Goal: Check status: Check status

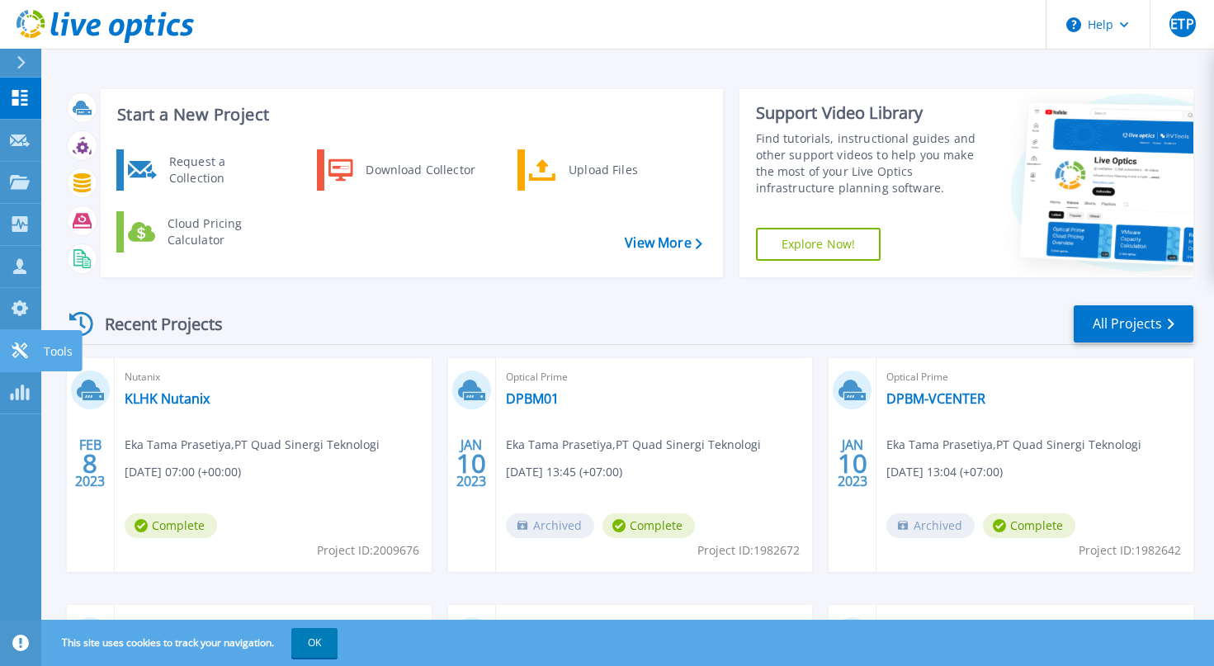
click at [26, 348] on icon at bounding box center [20, 350] width 20 height 16
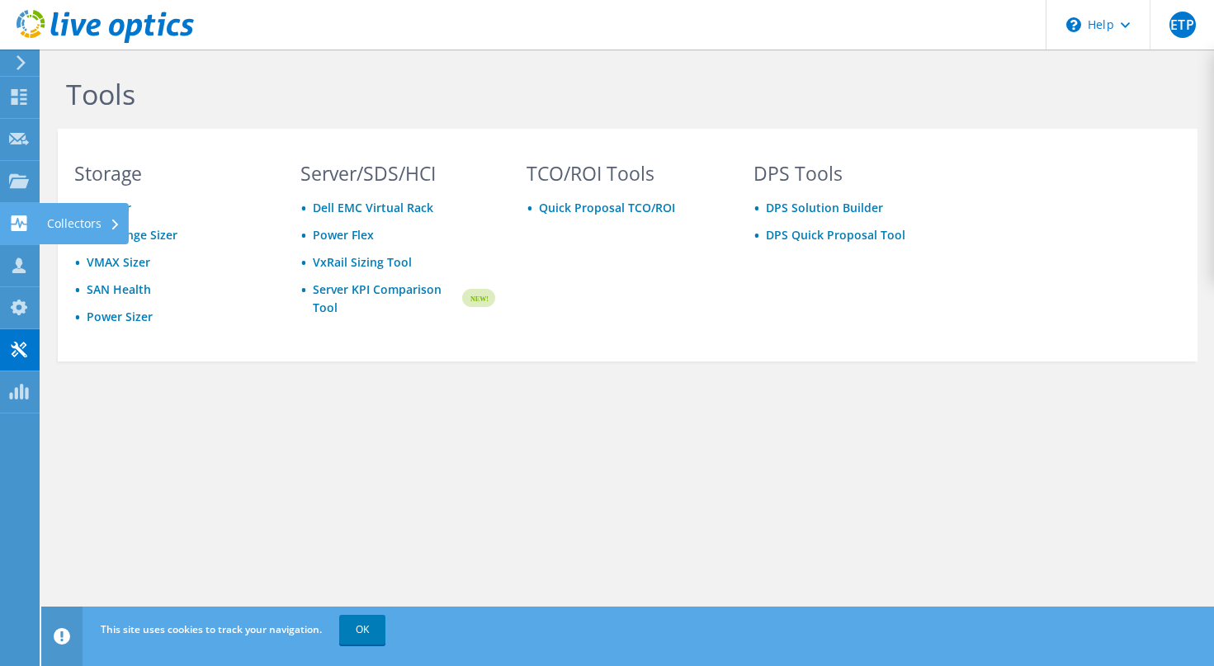
click at [13, 220] on use at bounding box center [20, 223] width 16 height 16
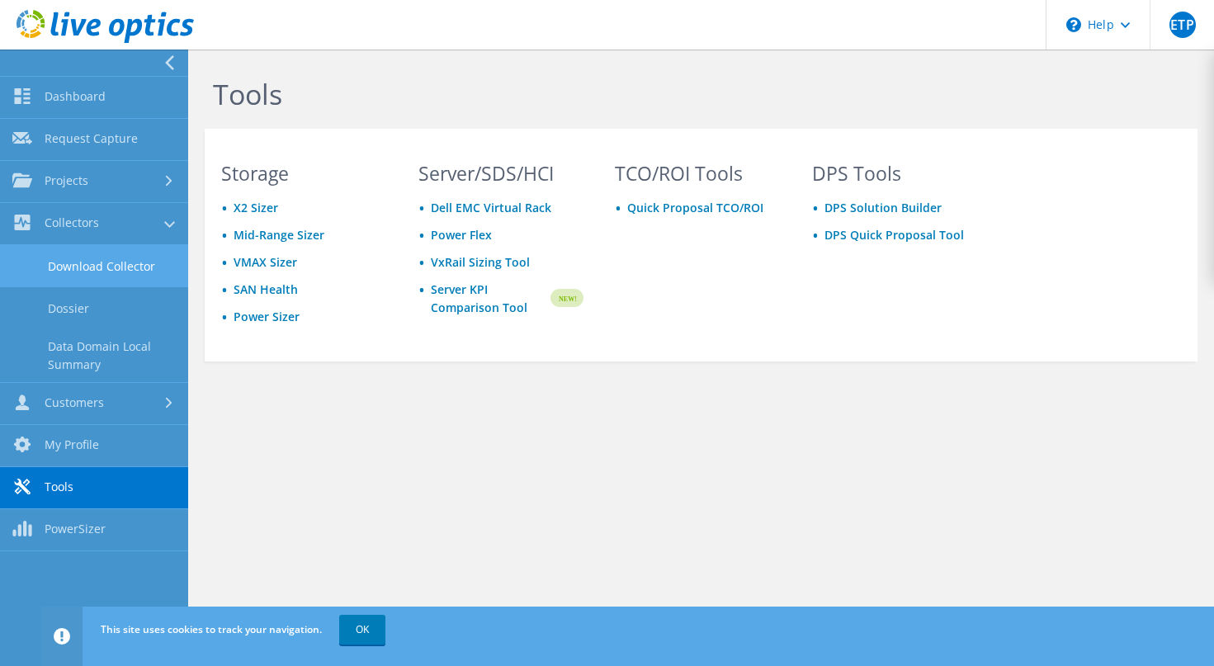
click at [87, 272] on link "Download Collector" at bounding box center [94, 266] width 188 height 42
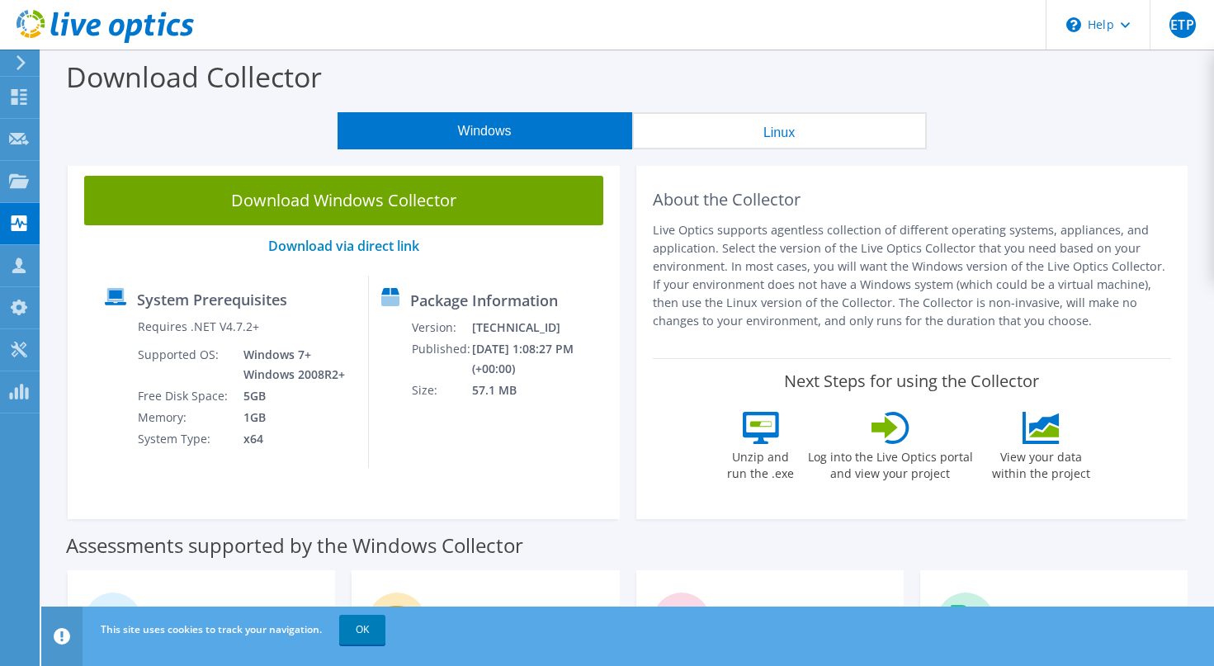
click at [777, 139] on button "Linux" at bounding box center [779, 130] width 295 height 37
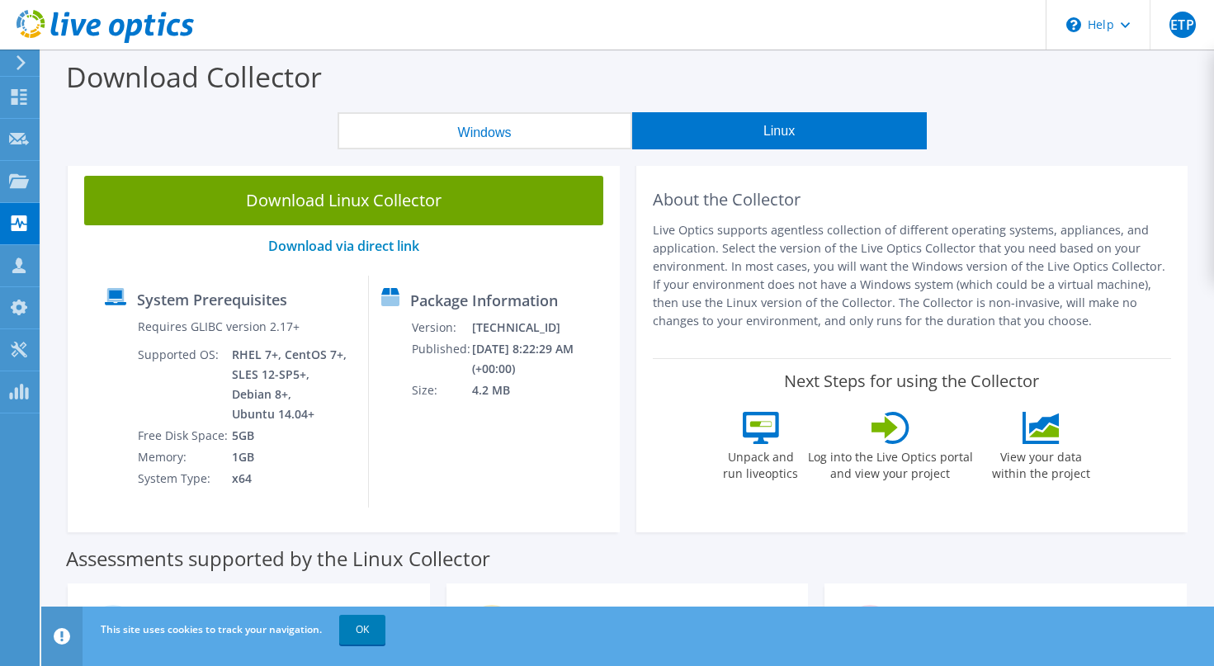
click at [508, 136] on button "Windows" at bounding box center [485, 130] width 295 height 37
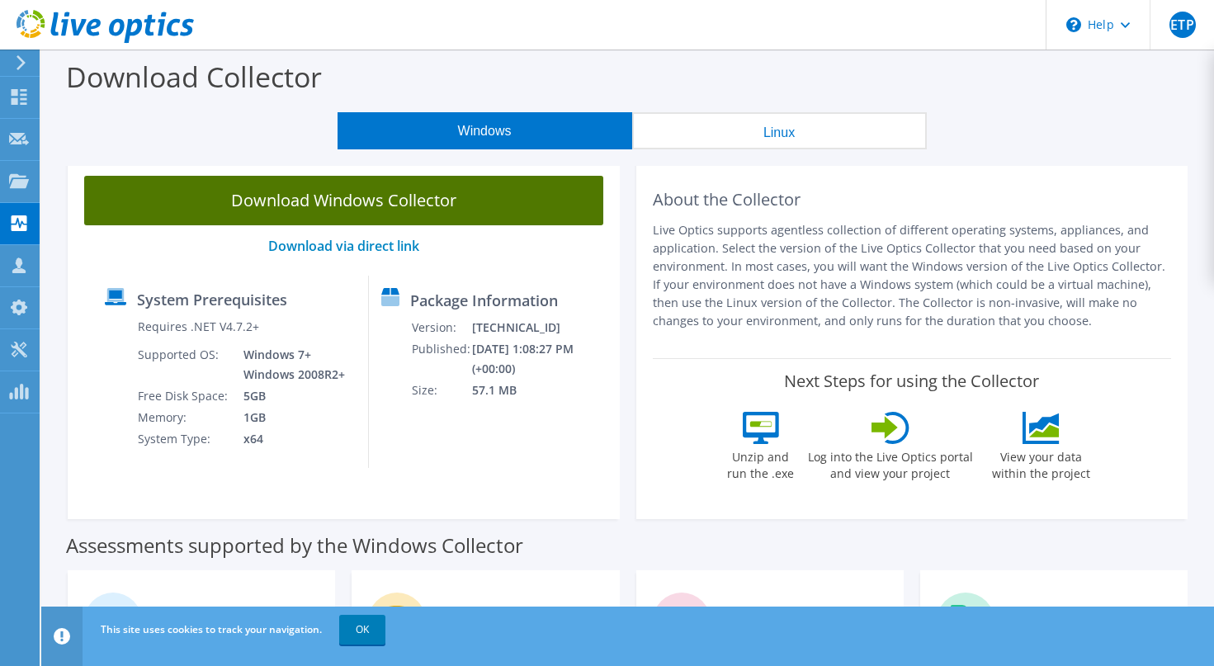
click at [315, 203] on link "Download Windows Collector" at bounding box center [343, 201] width 519 height 50
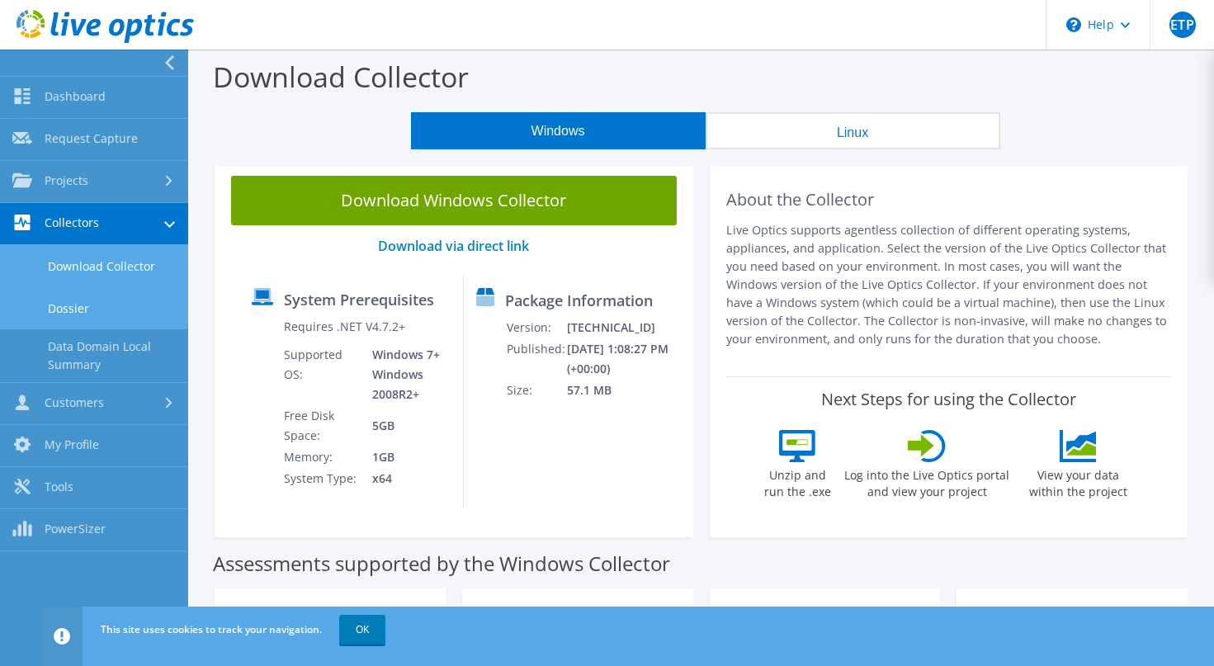
click at [92, 309] on link "Dossier" at bounding box center [94, 308] width 188 height 42
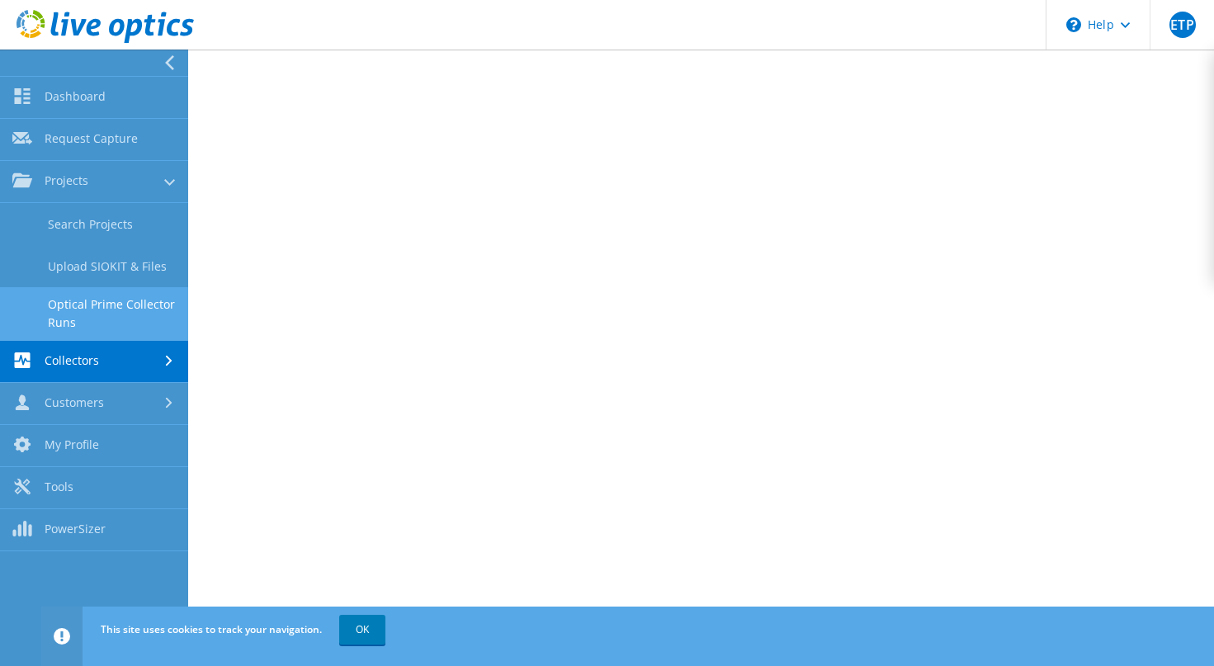
click at [125, 304] on link "Optical Prime Collector Runs" at bounding box center [94, 313] width 188 height 53
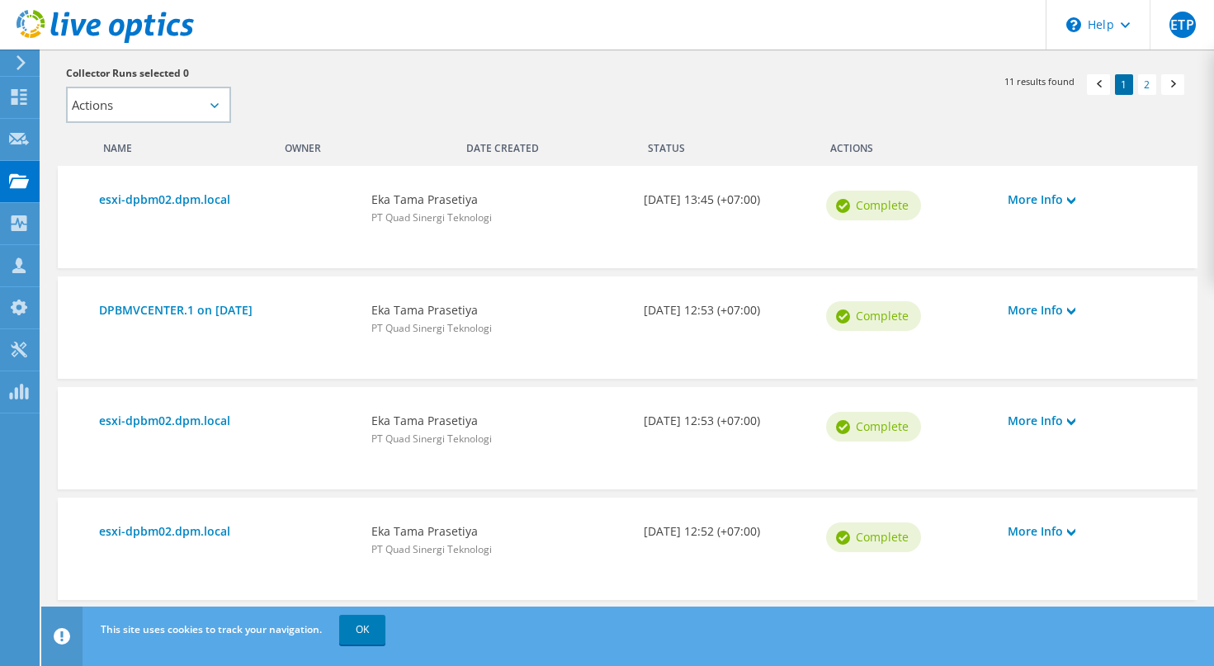
scroll to position [426, 0]
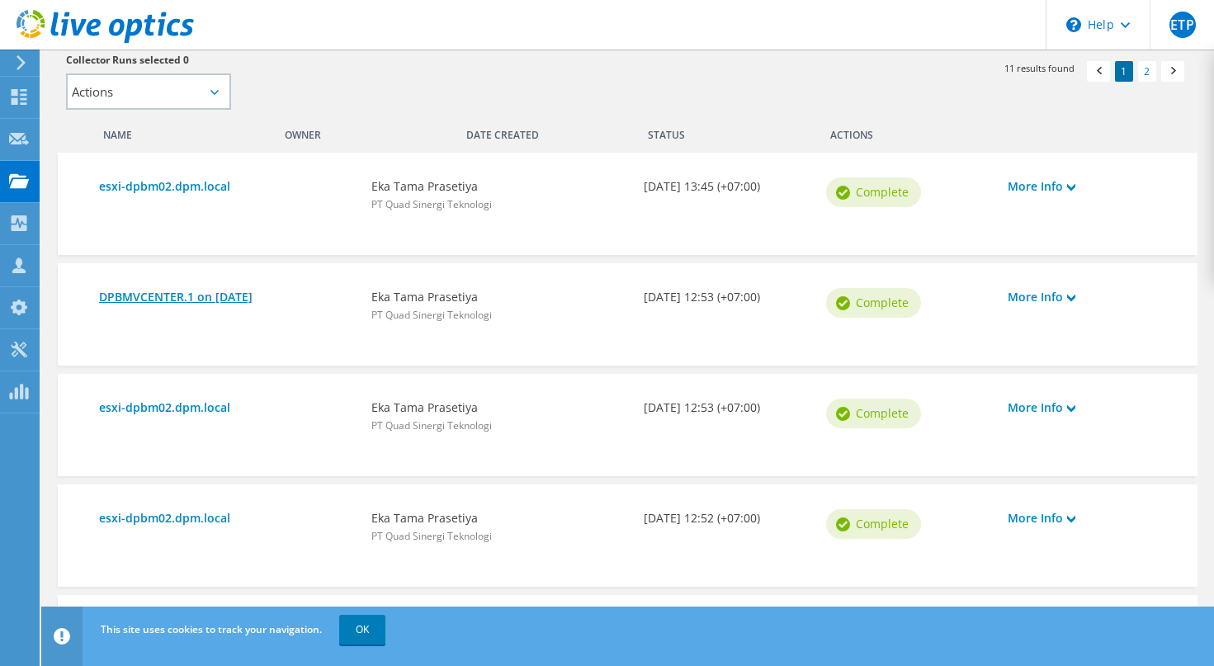
click at [196, 297] on link "DPBMVCENTER.1 on [DATE]" at bounding box center [227, 297] width 256 height 18
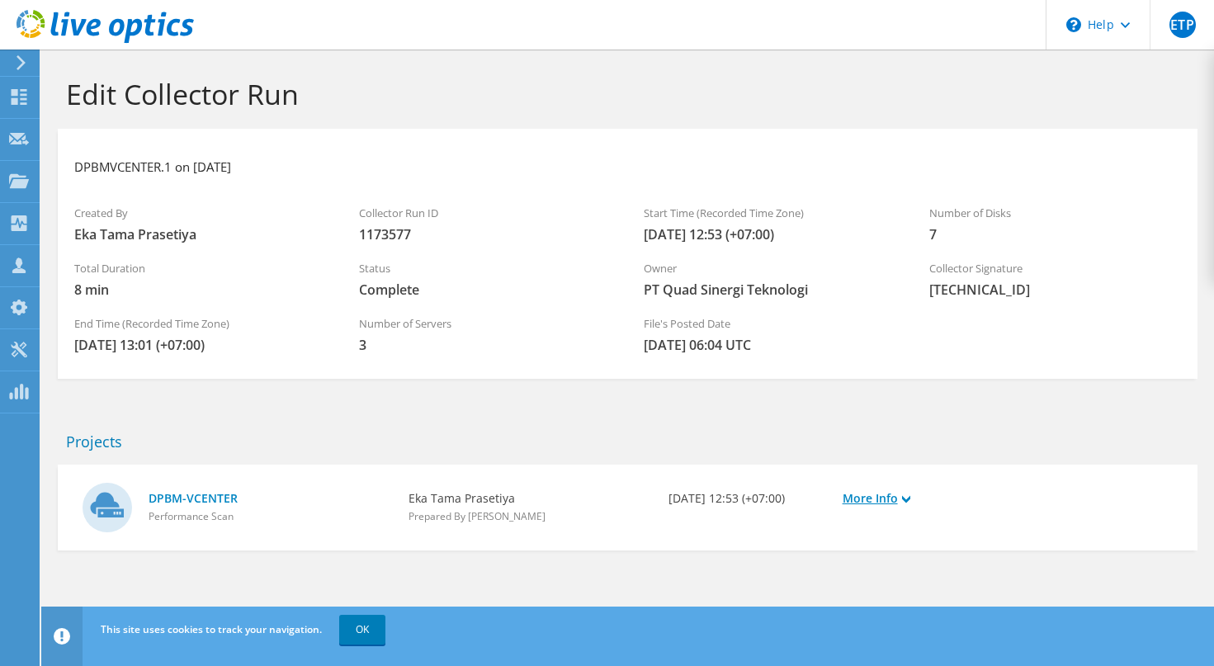
click at [901, 499] on link "More Info" at bounding box center [921, 498] width 157 height 18
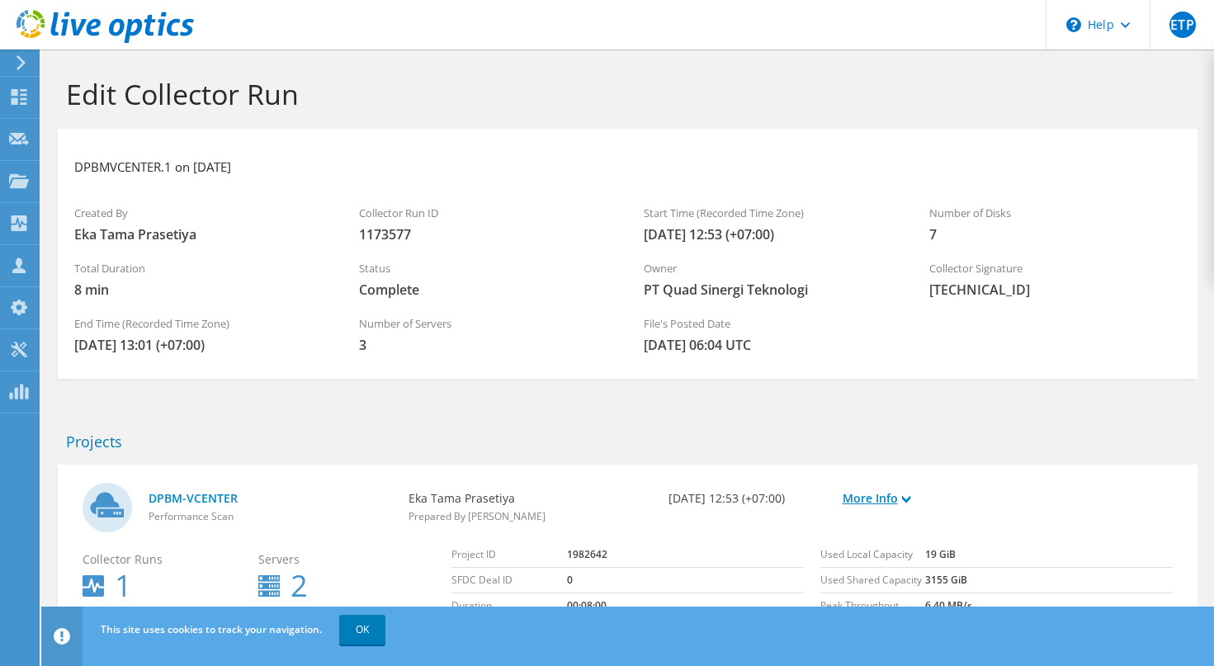
scroll to position [130, 0]
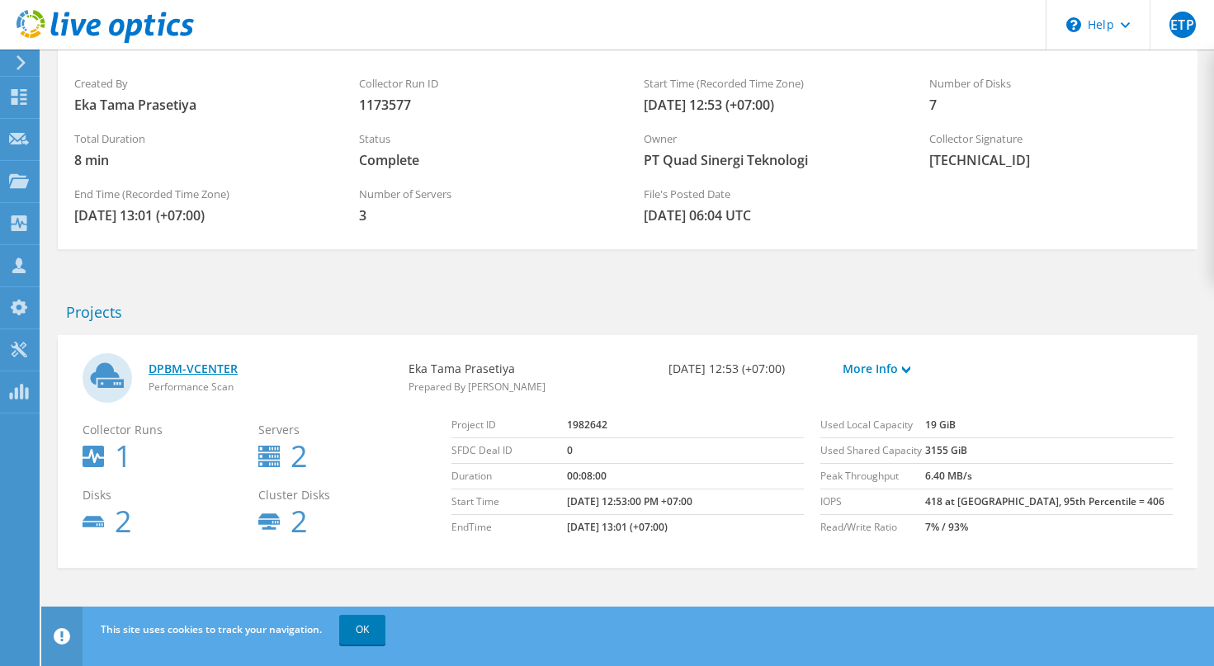
click at [213, 368] on link "DPBM-VCENTER" at bounding box center [270, 369] width 243 height 18
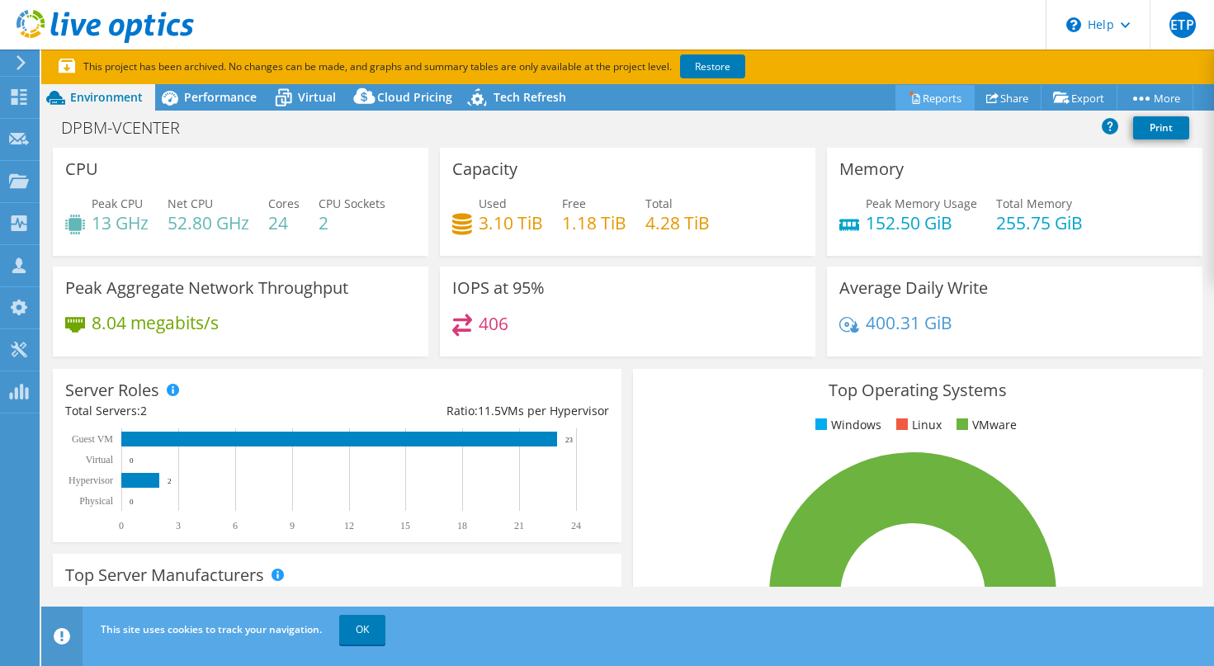
click at [931, 96] on link "Reports" at bounding box center [934, 98] width 79 height 26
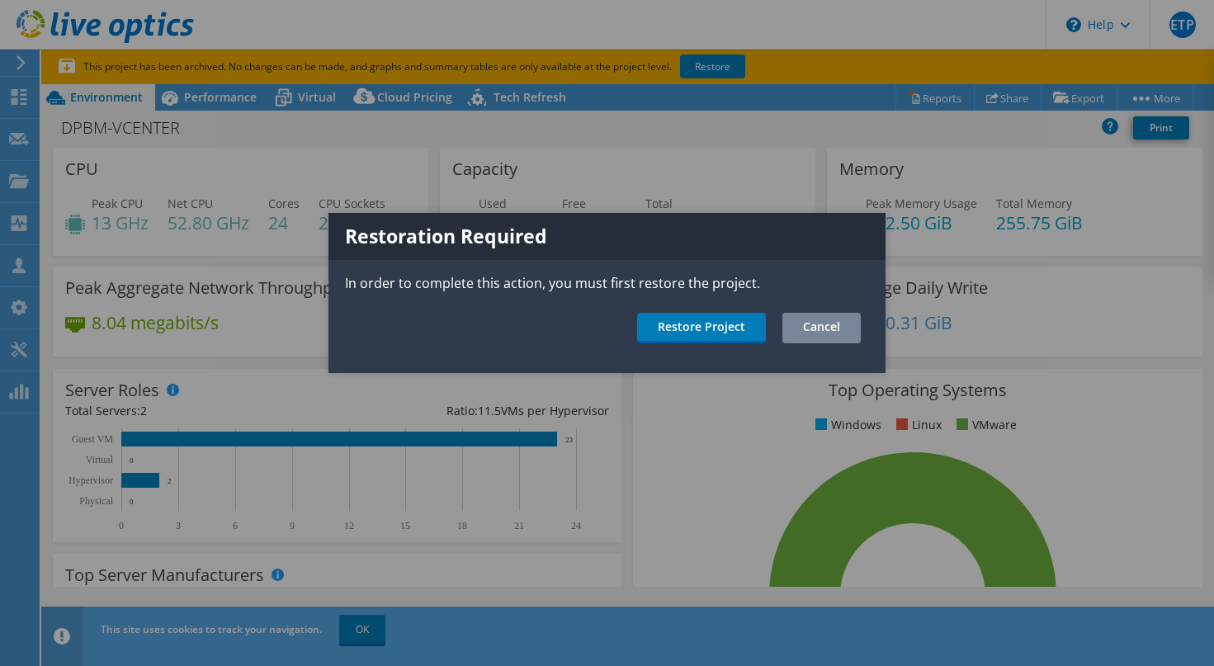
click at [824, 324] on link "Cancel" at bounding box center [821, 328] width 78 height 31
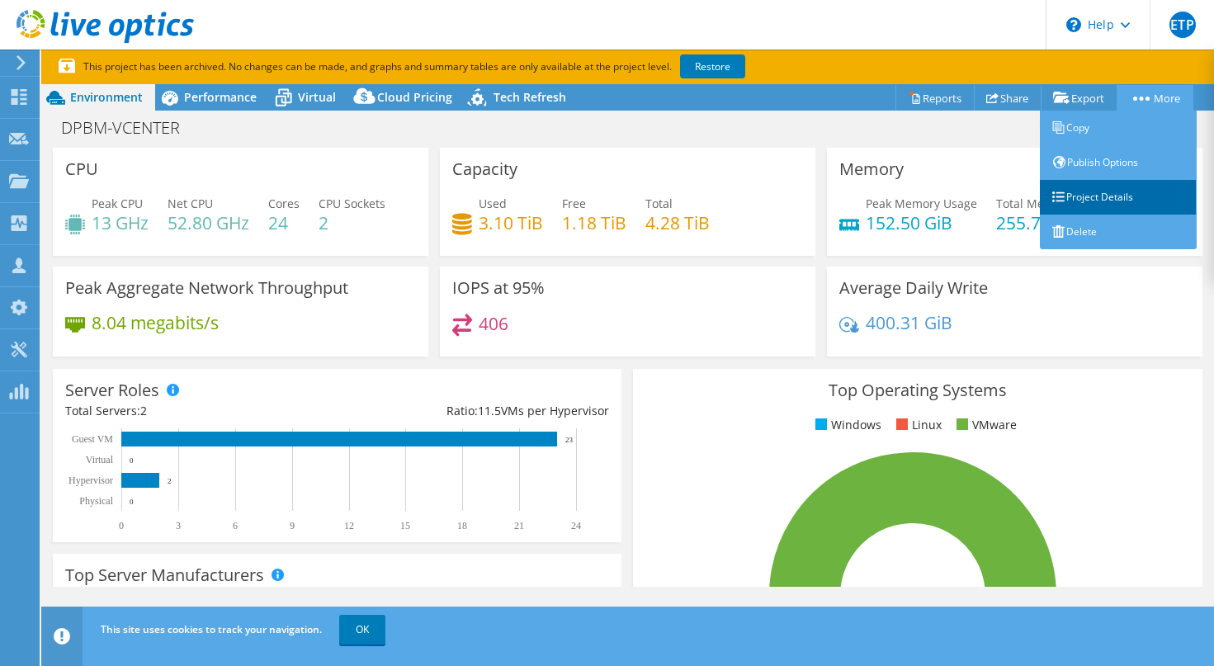
click at [1089, 199] on link "Project Details" at bounding box center [1118, 197] width 157 height 35
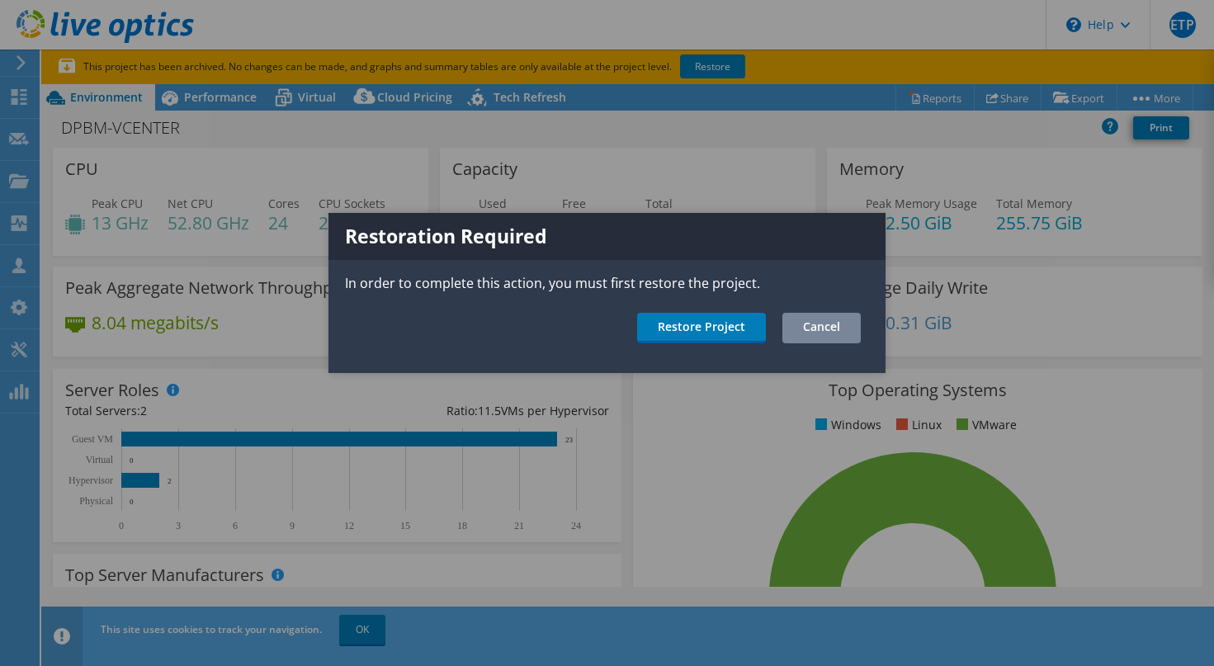
click at [823, 326] on link "Cancel" at bounding box center [821, 328] width 78 height 31
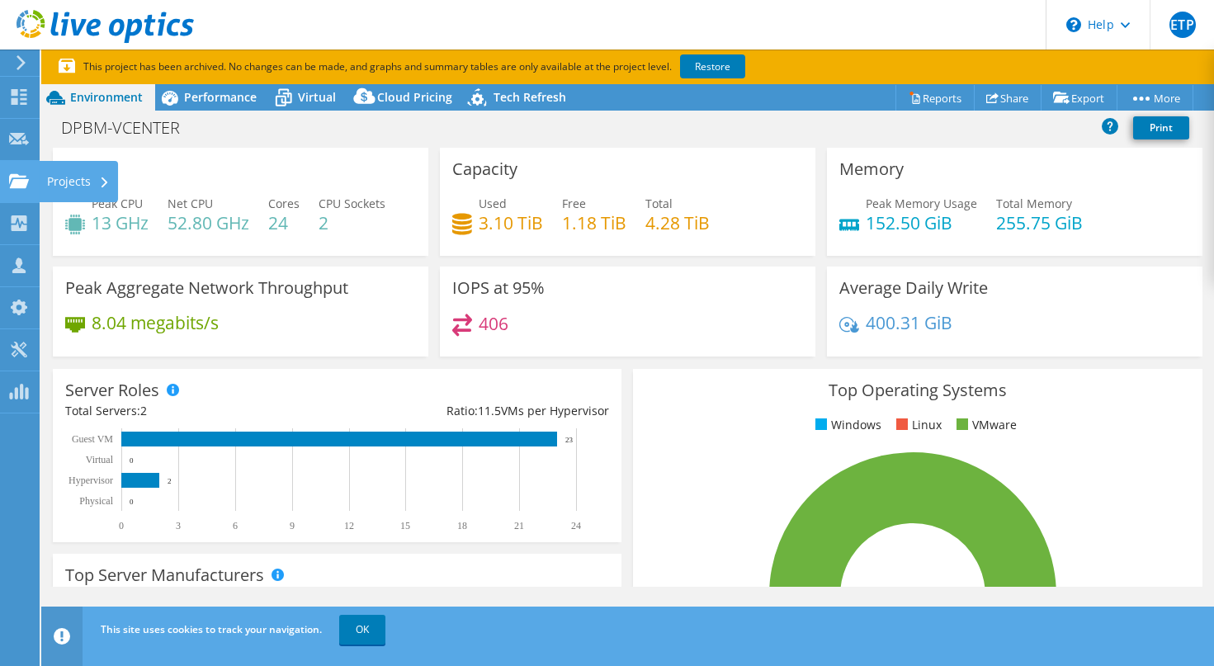
click at [19, 183] on use at bounding box center [19, 180] width 20 height 14
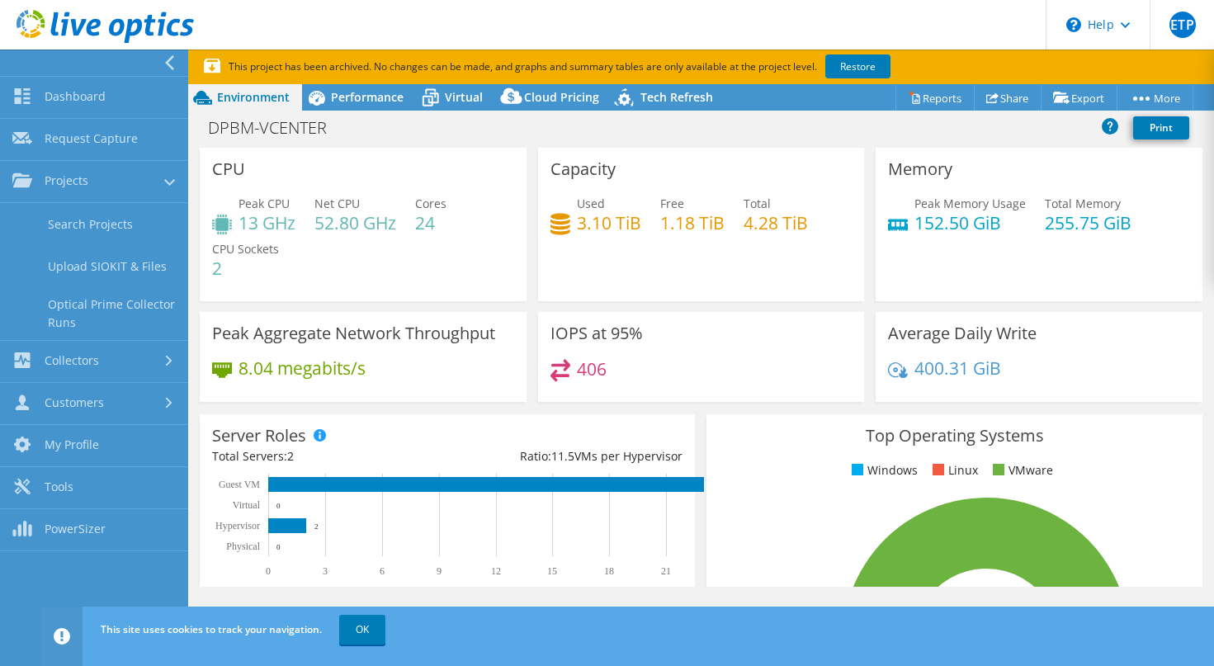
click at [310, 285] on div "Peak CPU 13 GHz Net CPU 52.80 GHz Cores 24 CPU Sockets 2" at bounding box center [363, 244] width 302 height 99
